Goal: Information Seeking & Learning: Find specific fact

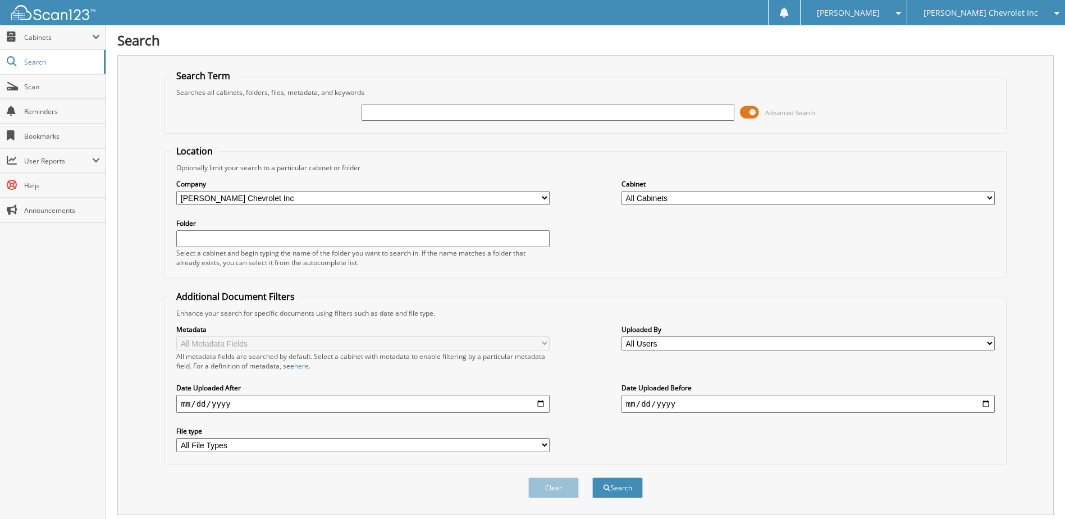
click at [390, 115] on input "text" at bounding box center [548, 112] width 373 height 17
type input "232523"
click at [592, 477] on button "Search" at bounding box center [617, 487] width 51 height 21
click at [750, 109] on span at bounding box center [749, 112] width 19 height 17
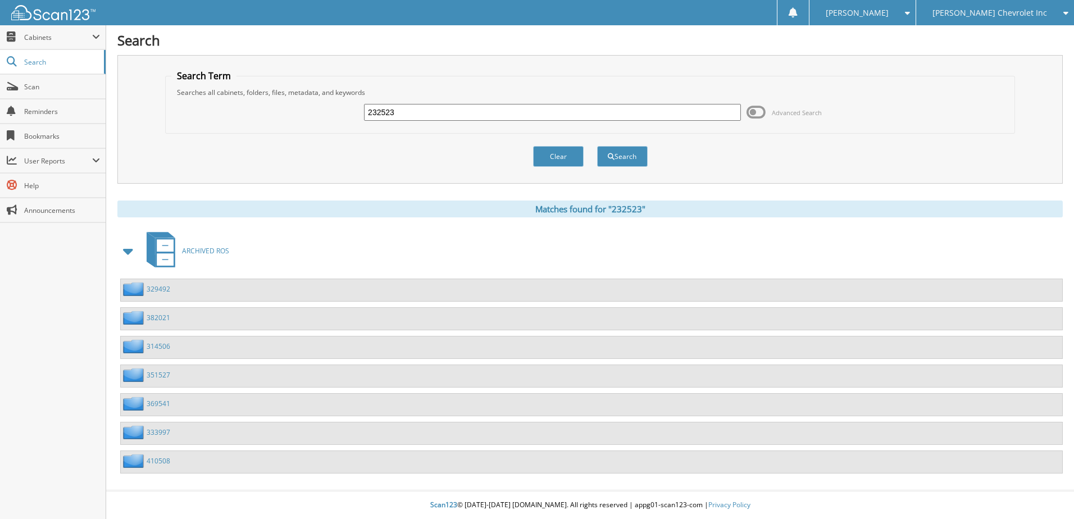
click at [124, 249] on span at bounding box center [129, 251] width 16 height 20
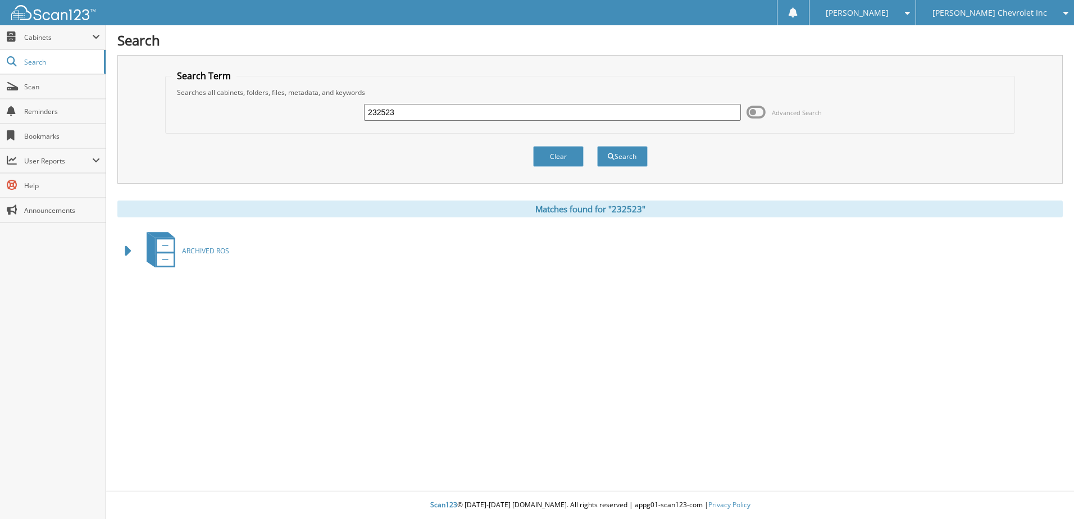
click at [398, 112] on input "232523" at bounding box center [552, 112] width 377 height 17
type input "197374"
click at [597, 146] on button "Search" at bounding box center [622, 156] width 51 height 21
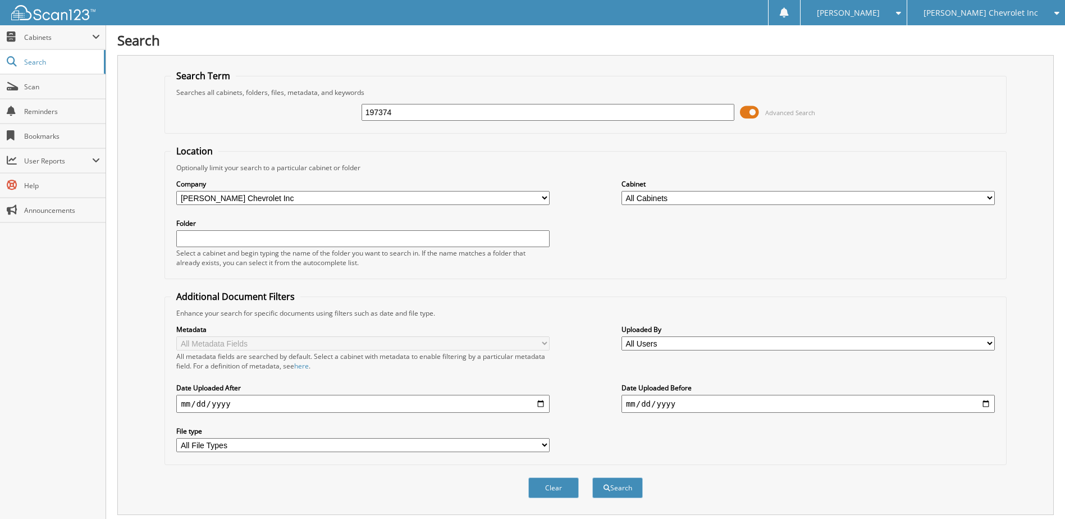
click at [751, 115] on span at bounding box center [749, 112] width 19 height 17
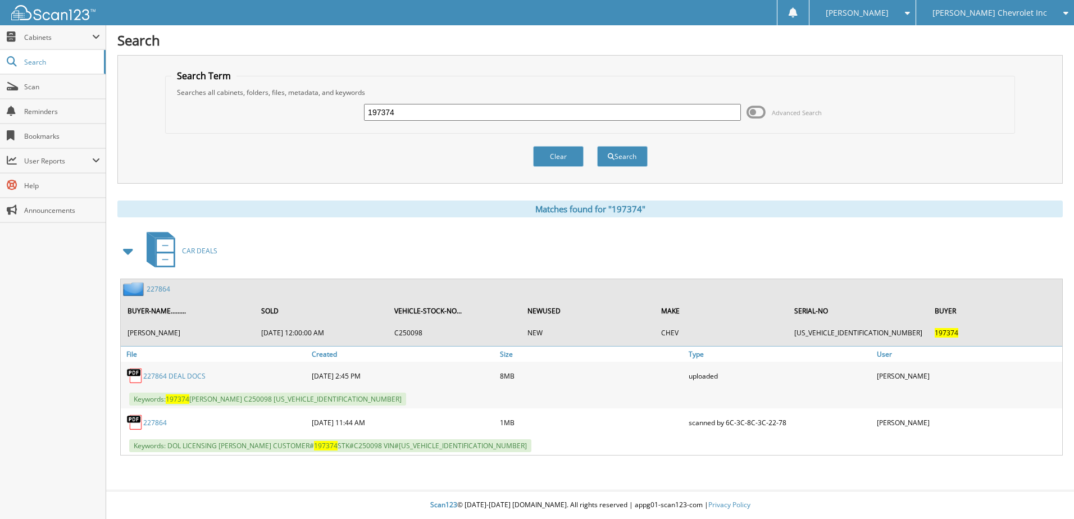
click at [153, 288] on link "227864" at bounding box center [159, 289] width 24 height 10
